Goal: Task Accomplishment & Management: Manage account settings

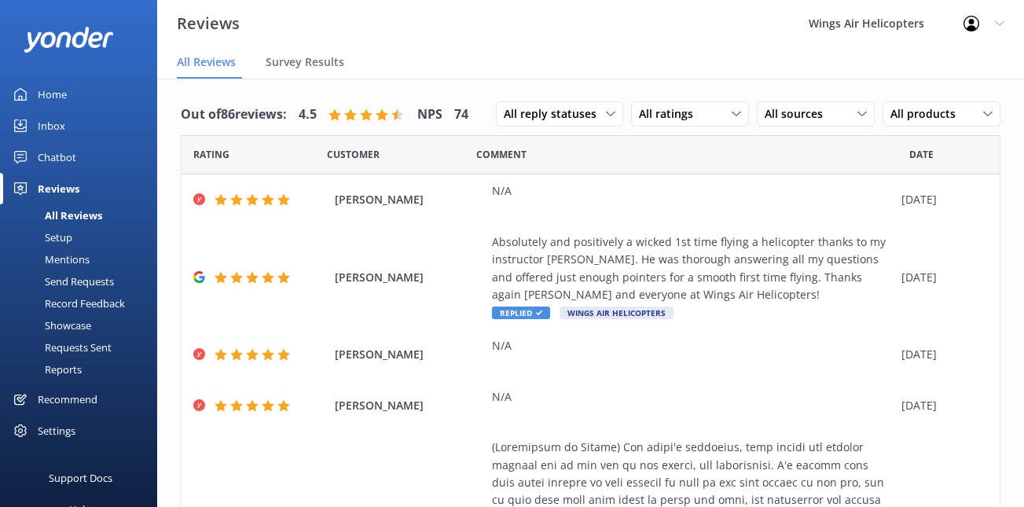
click at [65, 345] on div "Requests Sent" at bounding box center [60, 347] width 102 height 22
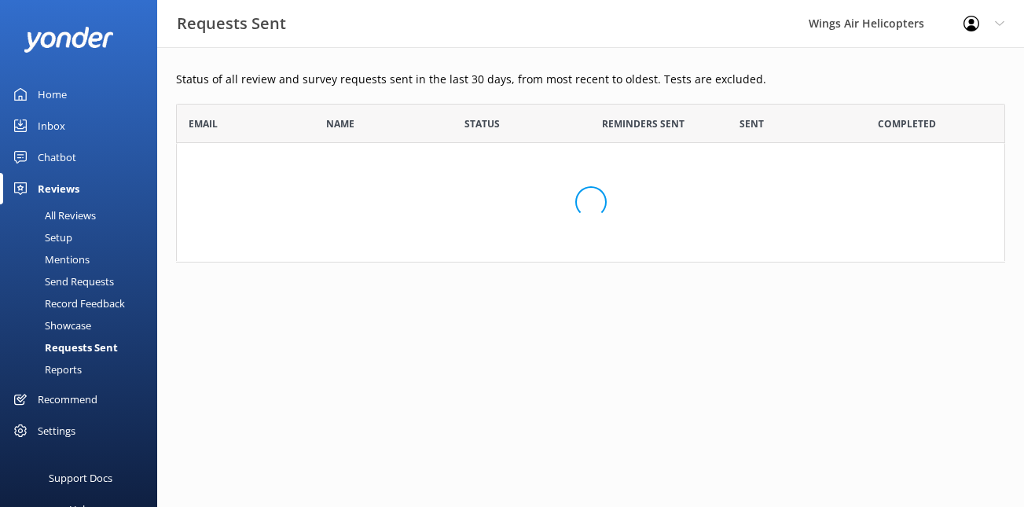
scroll to position [434, 829]
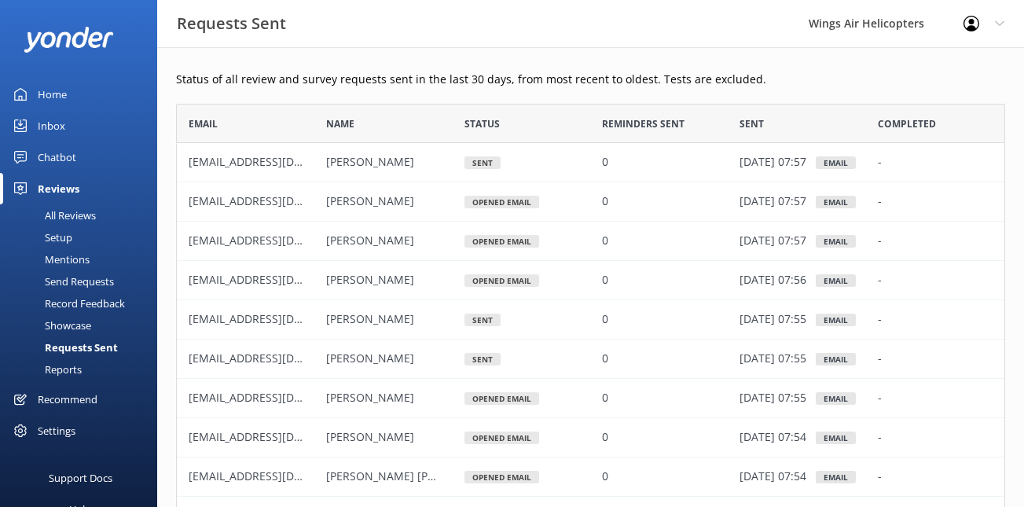
scroll to position [434, 829]
click at [76, 277] on div "Send Requests" at bounding box center [61, 281] width 104 height 22
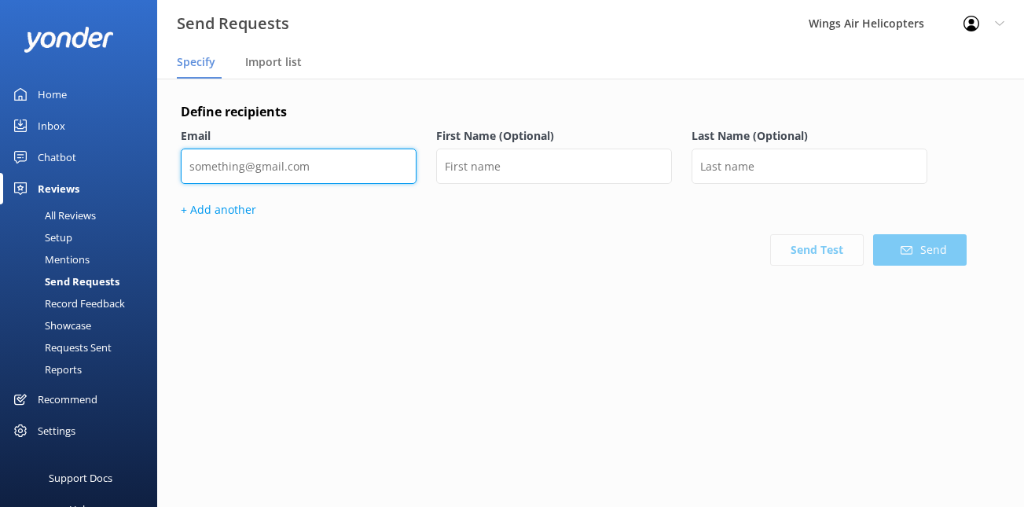
click at [348, 171] on input "email" at bounding box center [299, 165] width 236 height 35
paste input "doug.heston@grizglobalsolutionsllc.com"
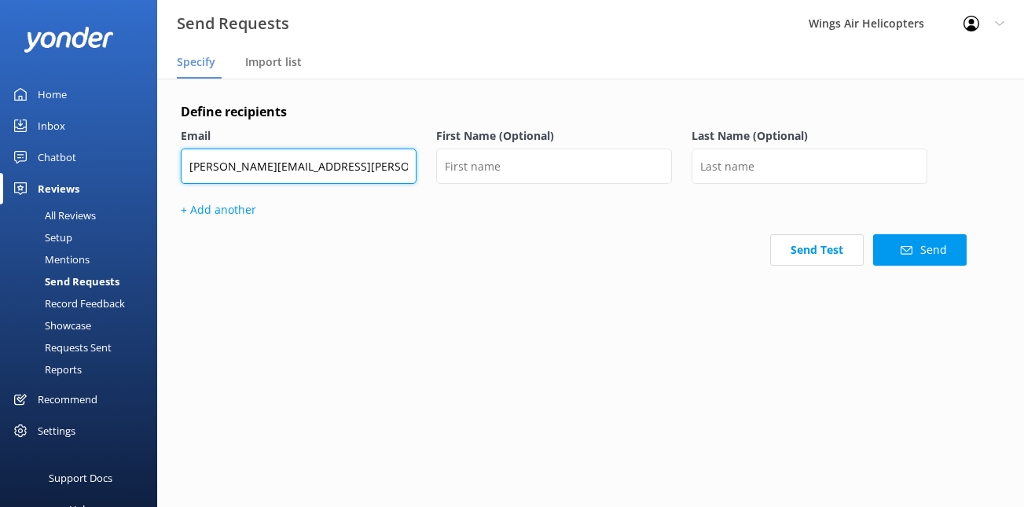
type input "doug.heston@grizglobalsolutionsllc.com"
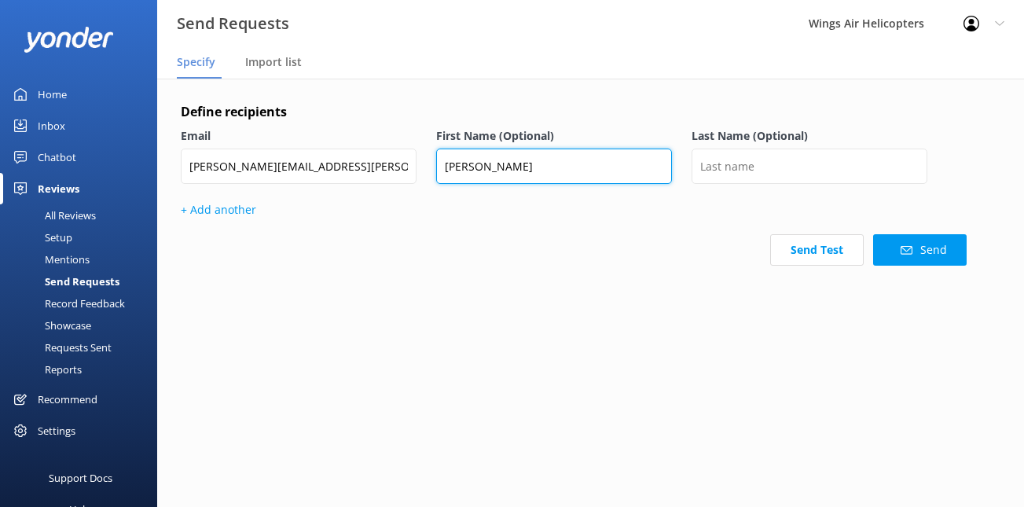
type input "Doug"
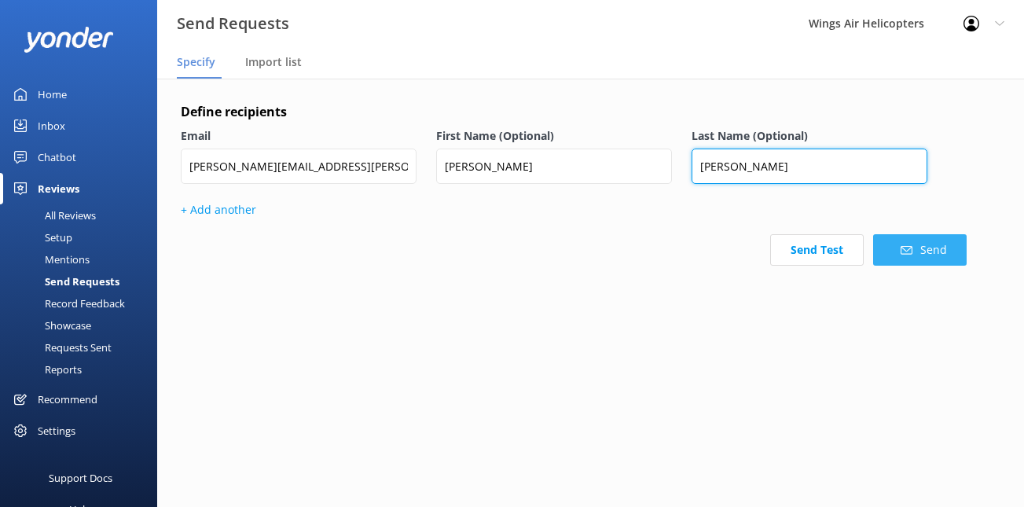
type input "Heston"
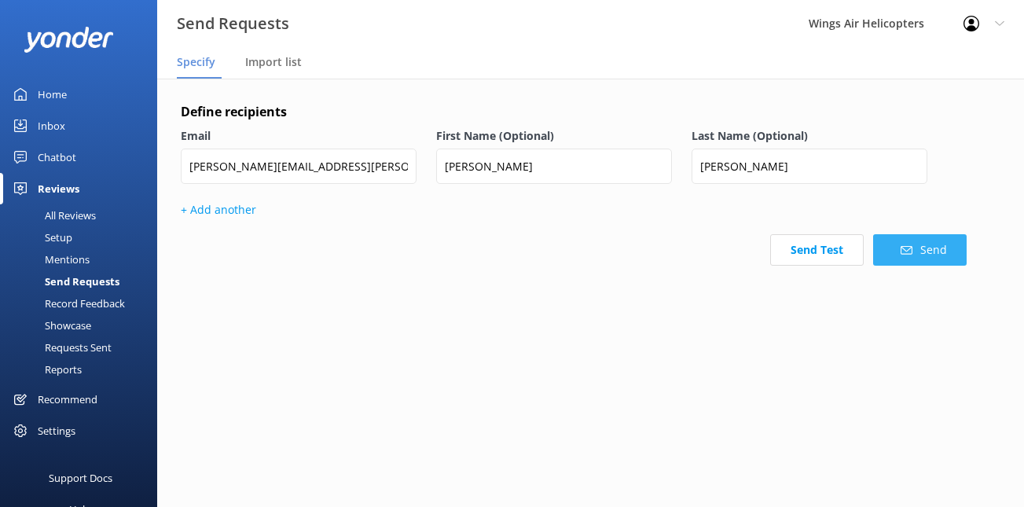
click at [890, 250] on button "Send" at bounding box center [919, 249] width 93 height 31
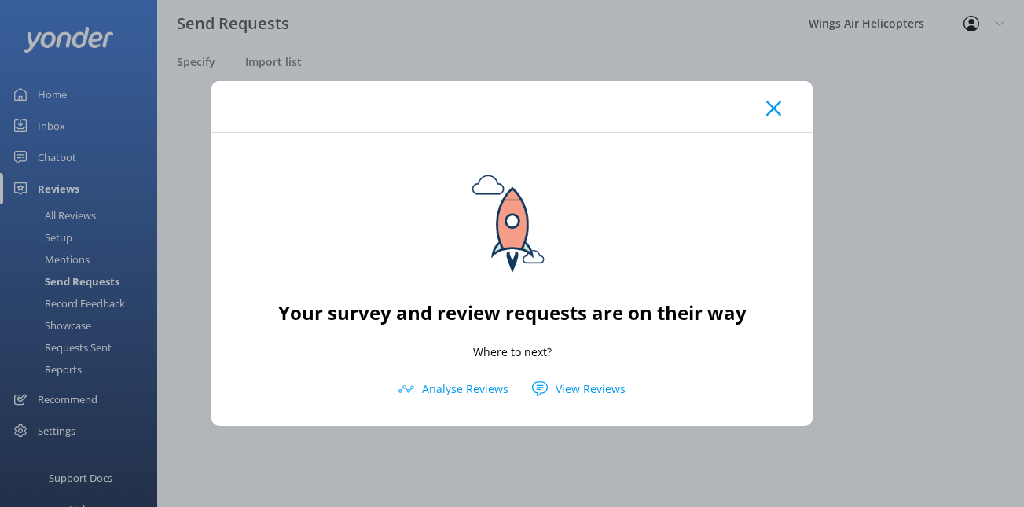
click at [771, 104] on icon at bounding box center [773, 109] width 15 height 16
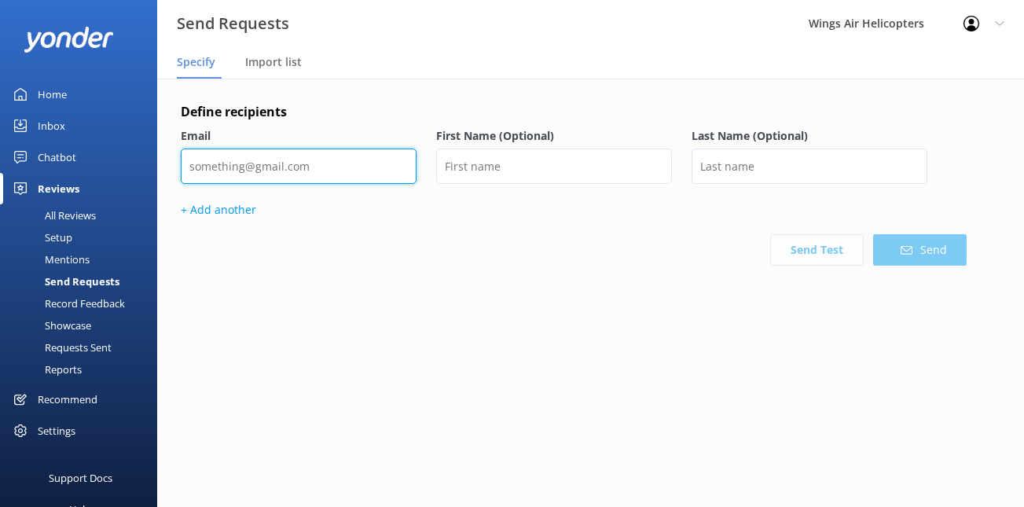
click at [383, 159] on input "email" at bounding box center [299, 165] width 236 height 35
paste input "frenzyyy@optonline.net"
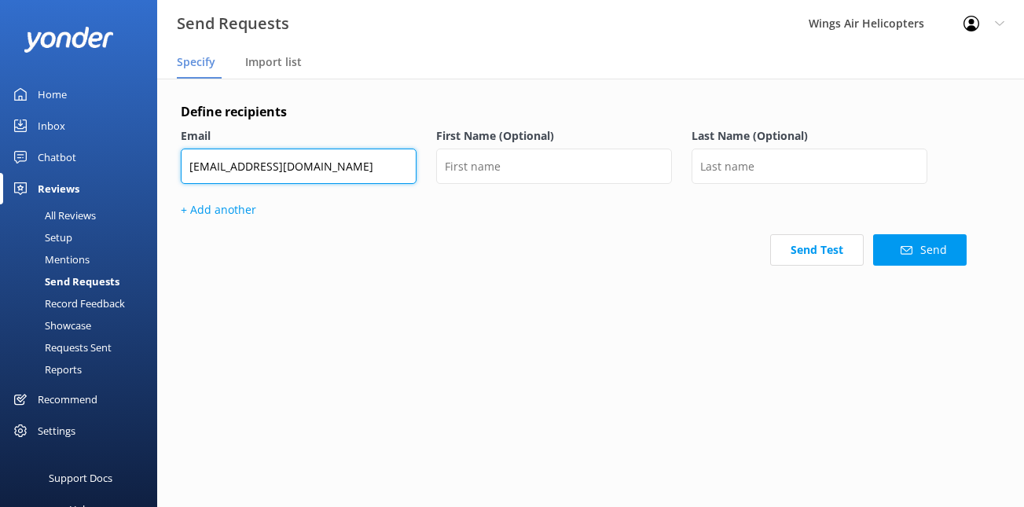
type input "frenzyyy@optonline.net"
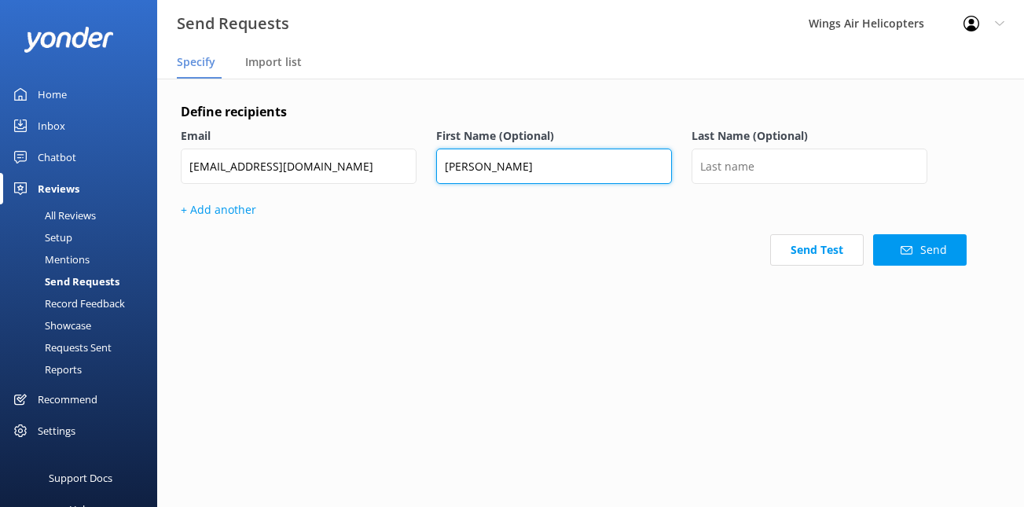
type input "Billy"
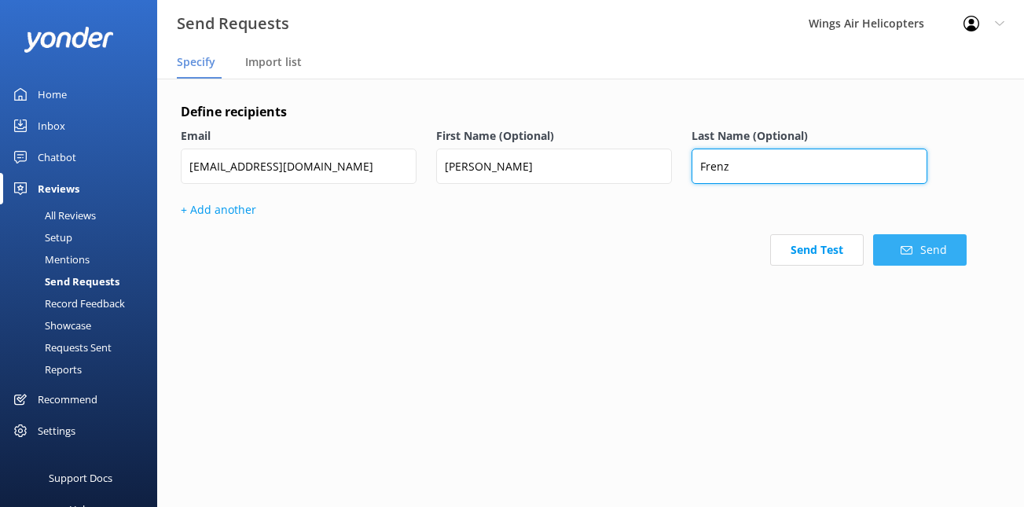
type input "Frenz"
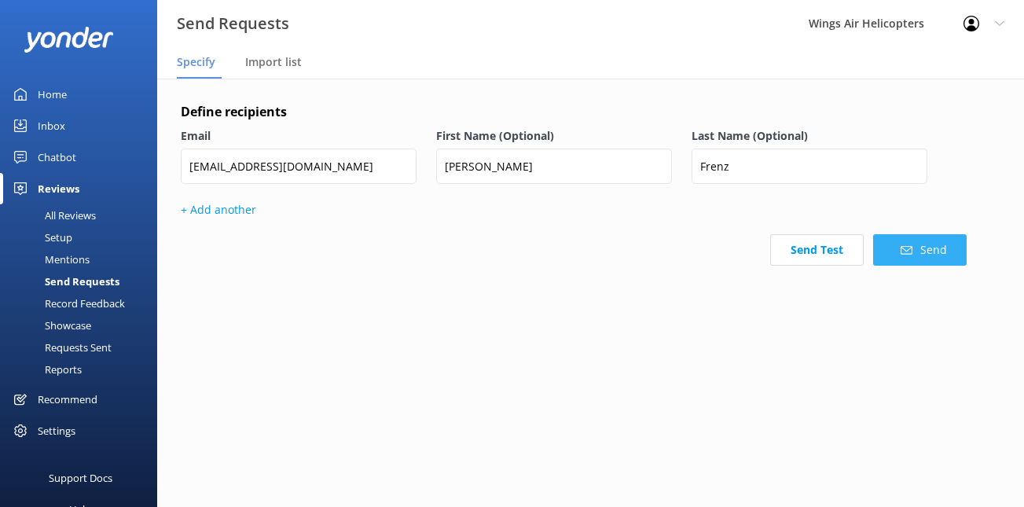
click at [941, 244] on button "Send" at bounding box center [919, 249] width 93 height 31
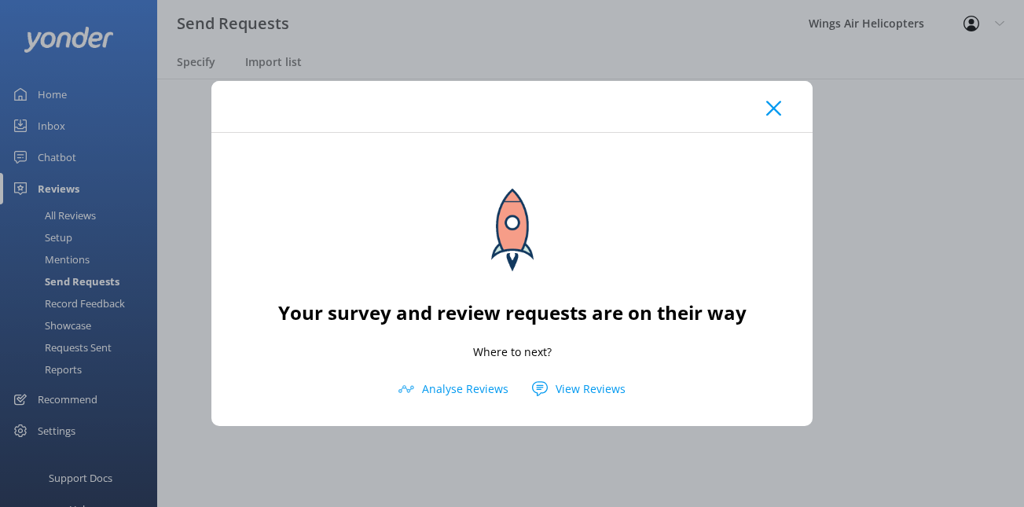
click at [767, 109] on icon at bounding box center [773, 109] width 15 height 16
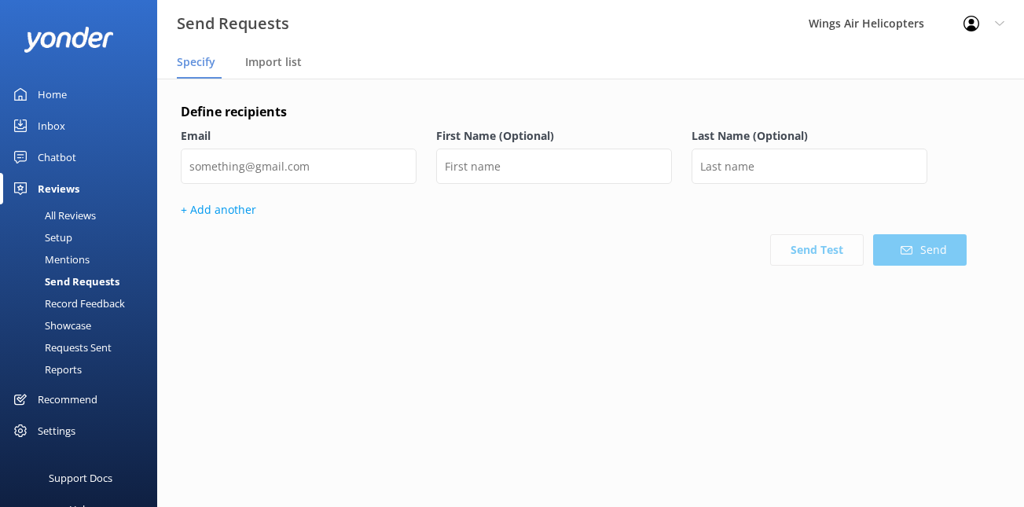
click at [75, 218] on div "All Reviews" at bounding box center [52, 215] width 86 height 22
